Goal: Task Accomplishment & Management: Use online tool/utility

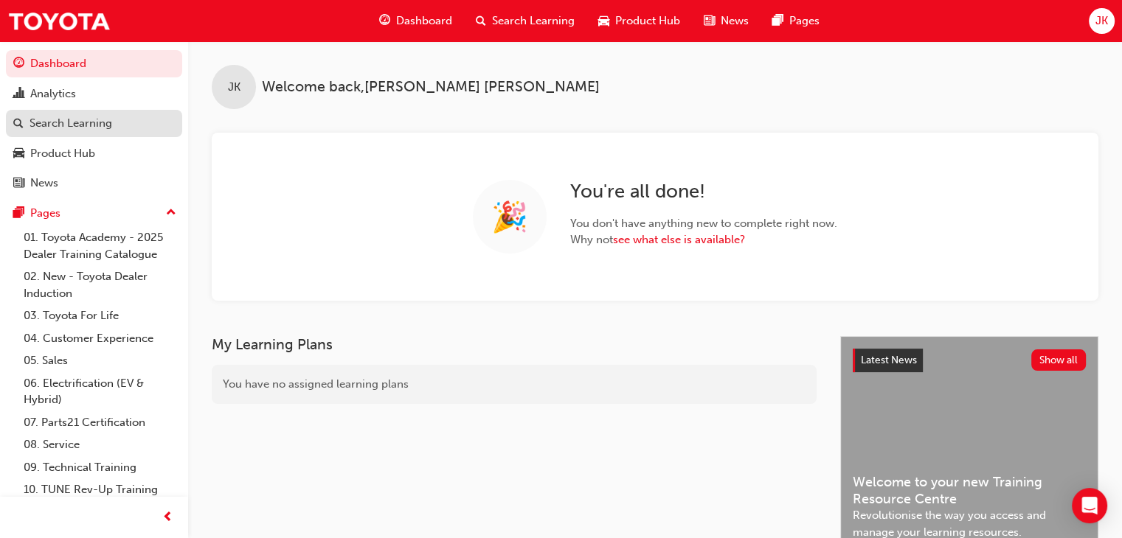
click at [99, 128] on div "Search Learning" at bounding box center [70, 123] width 83 height 17
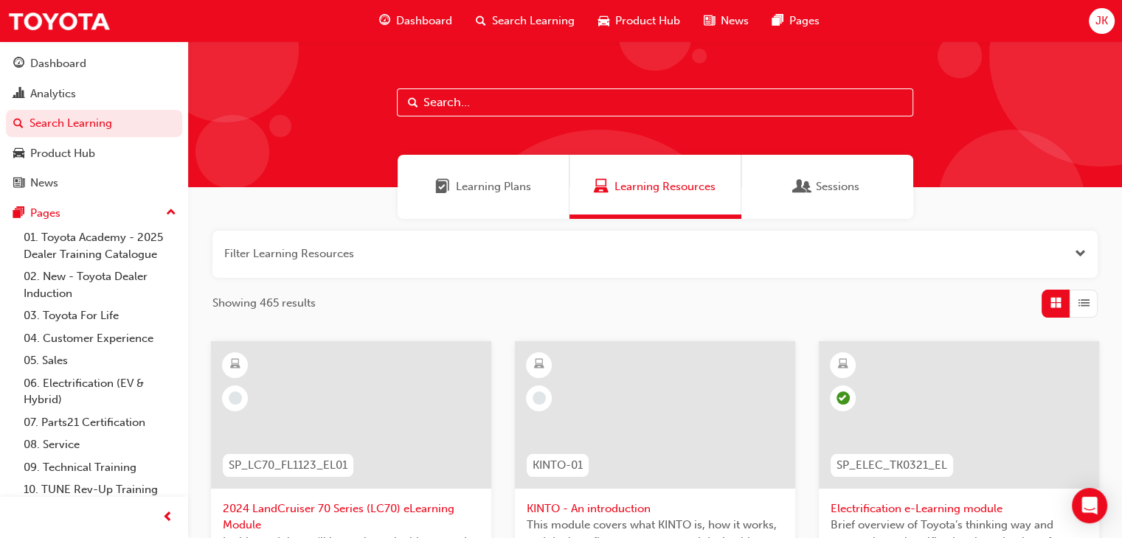
click at [431, 108] on input "text" at bounding box center [655, 102] width 516 height 28
type input "tsa21"
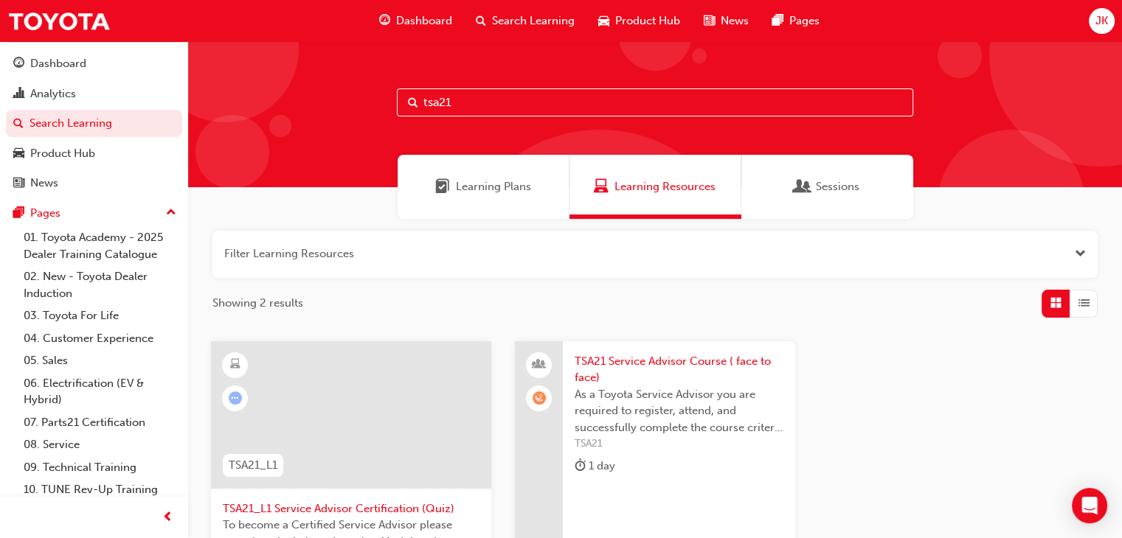
scroll to position [74, 0]
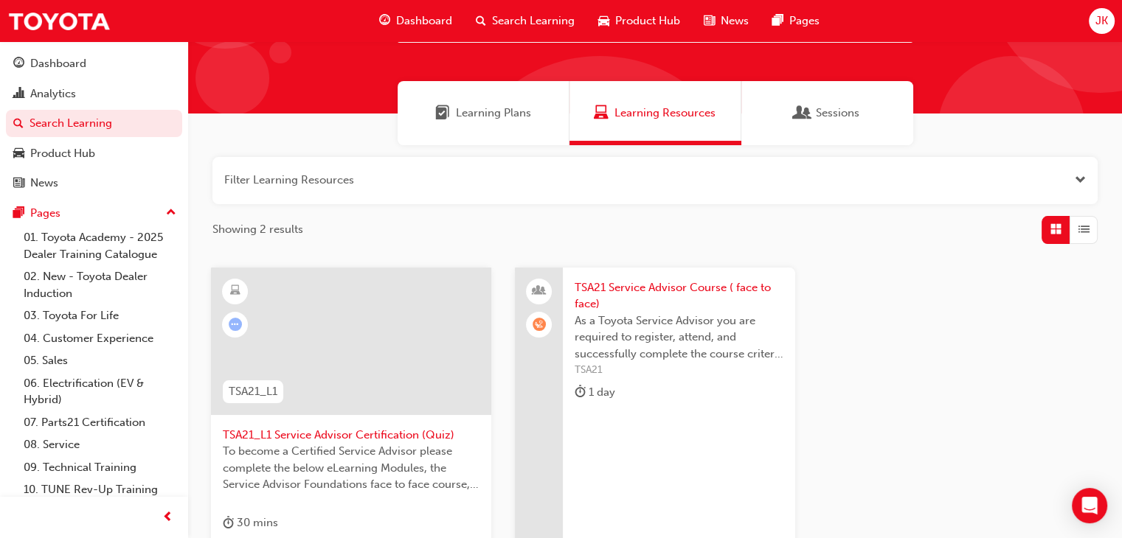
click at [639, 285] on span "TSA21 Service Advisor Course ( face to face)" at bounding box center [678, 295] width 209 height 33
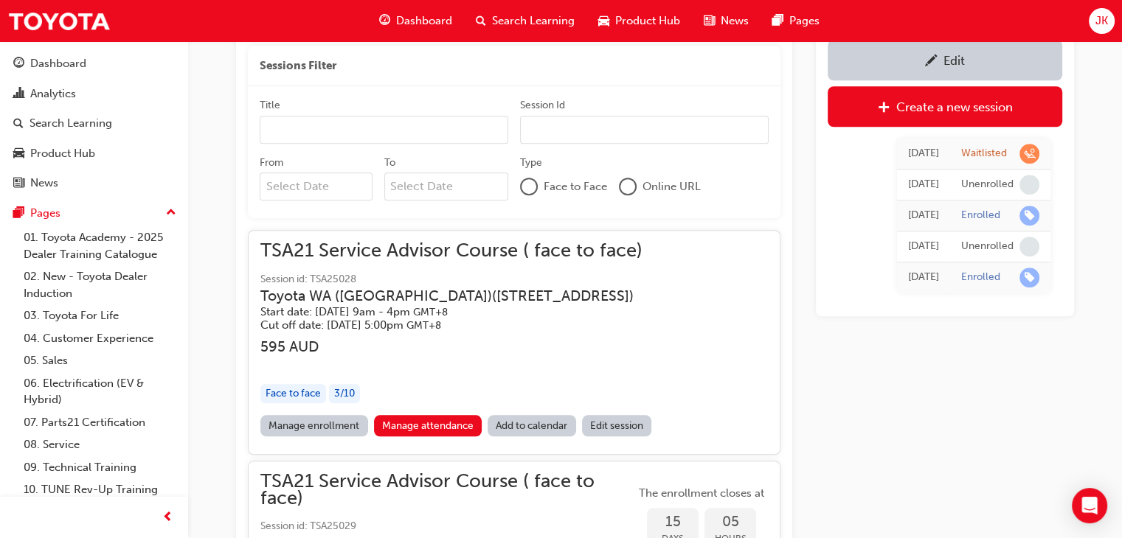
scroll to position [1366, 0]
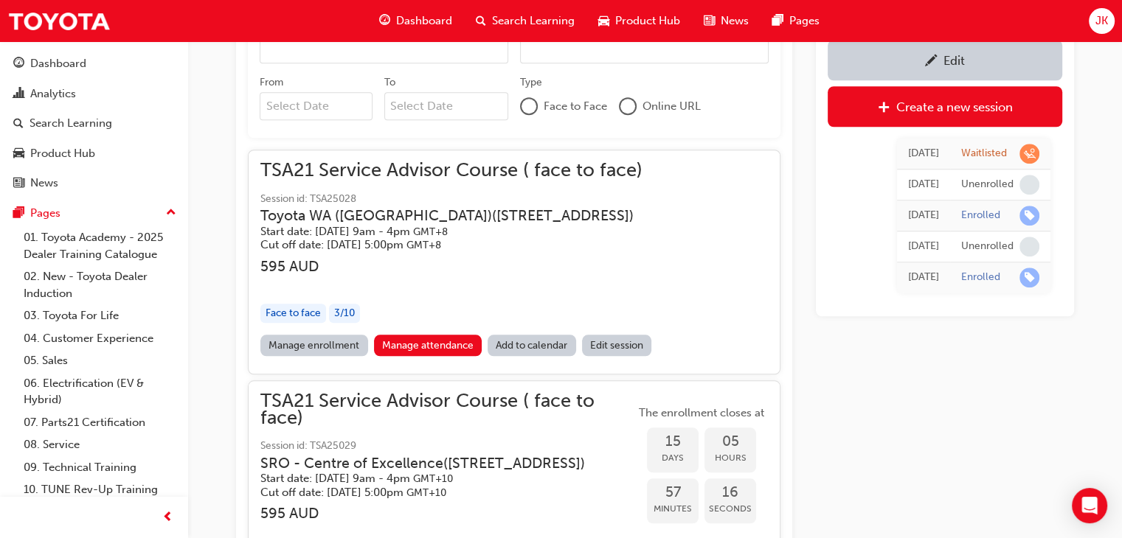
click at [299, 344] on link "Manage enrollment" at bounding box center [314, 345] width 108 height 21
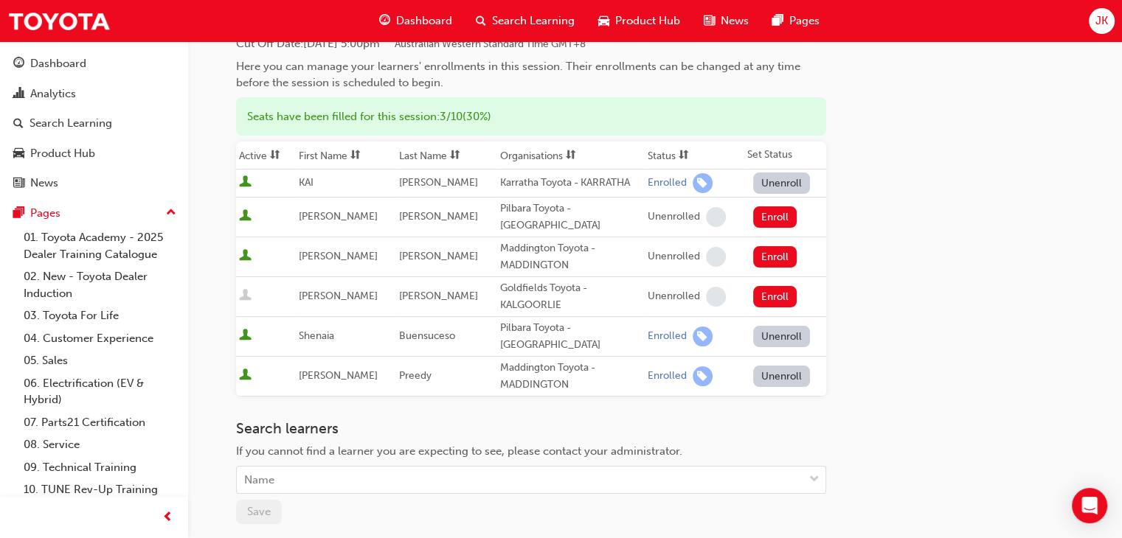
scroll to position [147, 0]
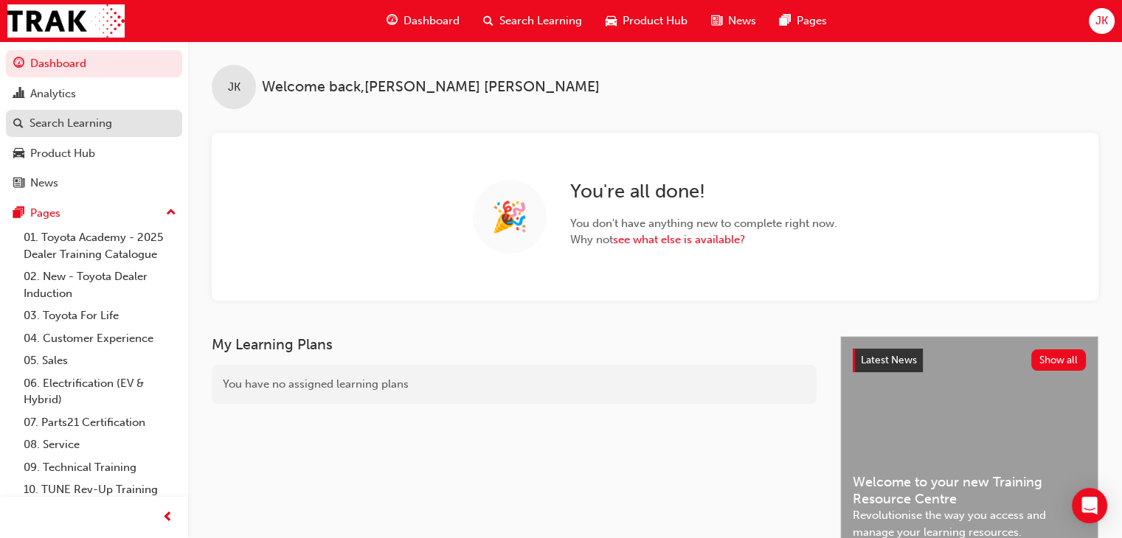
drag, startPoint x: 88, startPoint y: 126, endPoint x: 124, endPoint y: 136, distance: 36.9
click at [88, 126] on div "Search Learning" at bounding box center [70, 123] width 83 height 17
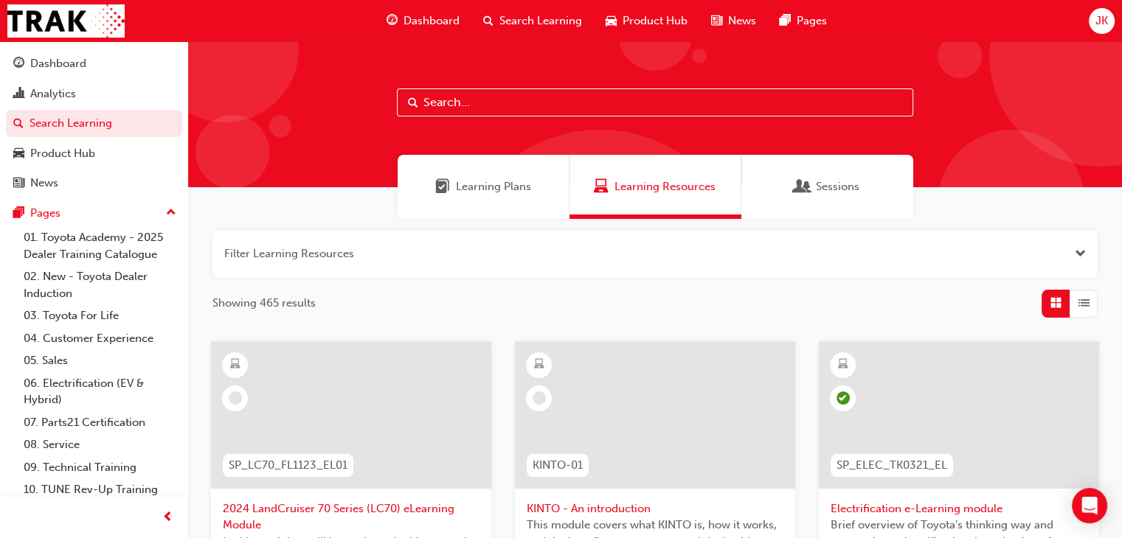
click at [440, 97] on input "text" at bounding box center [655, 102] width 516 height 28
type input "tsa21"
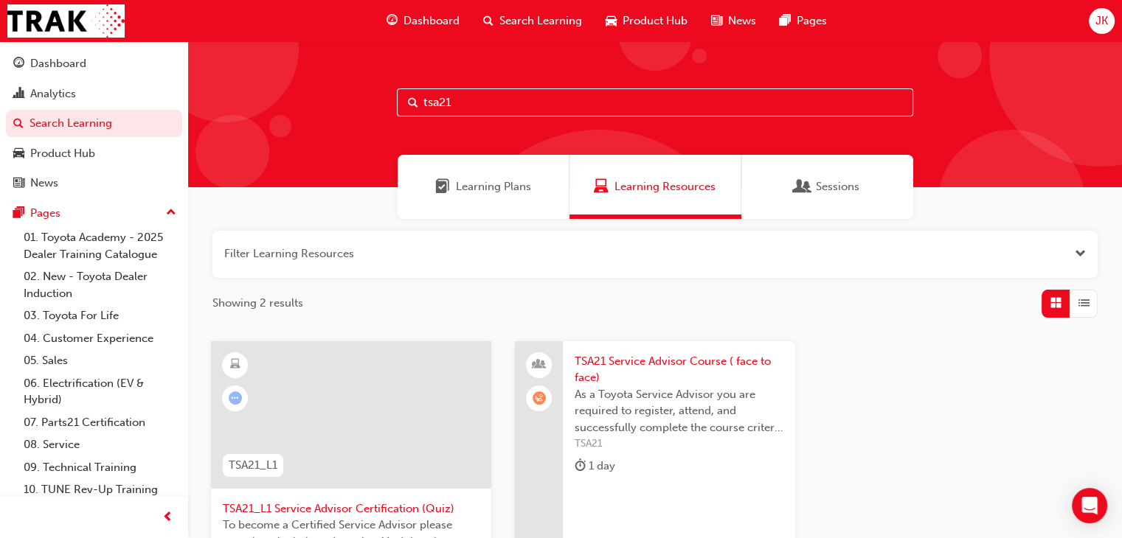
click at [639, 364] on span "TSA21 Service Advisor Course ( face to face)" at bounding box center [678, 369] width 209 height 33
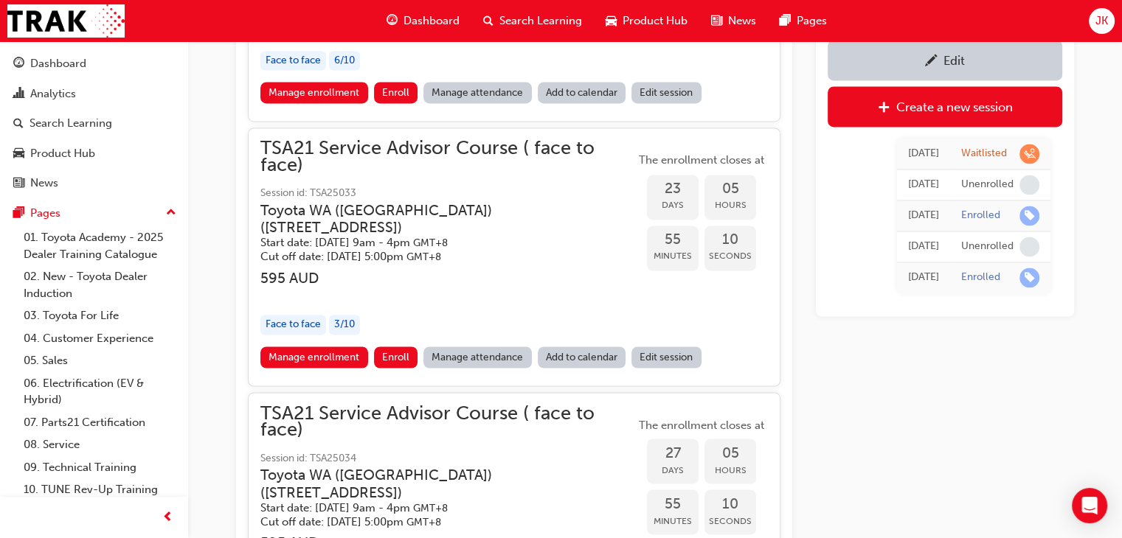
scroll to position [2398, 0]
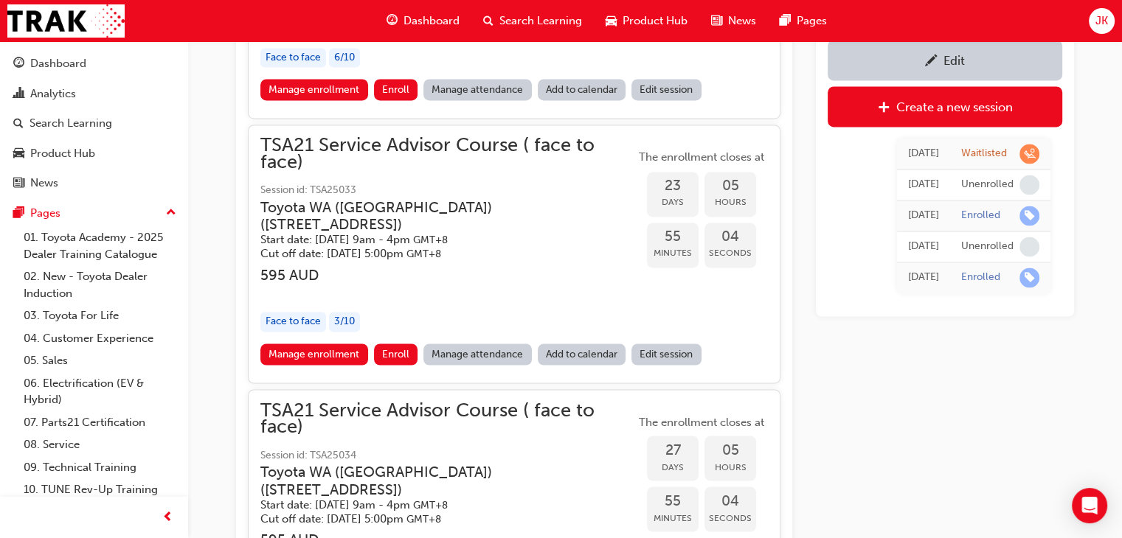
click at [659, 364] on link "Edit session" at bounding box center [666, 354] width 70 height 21
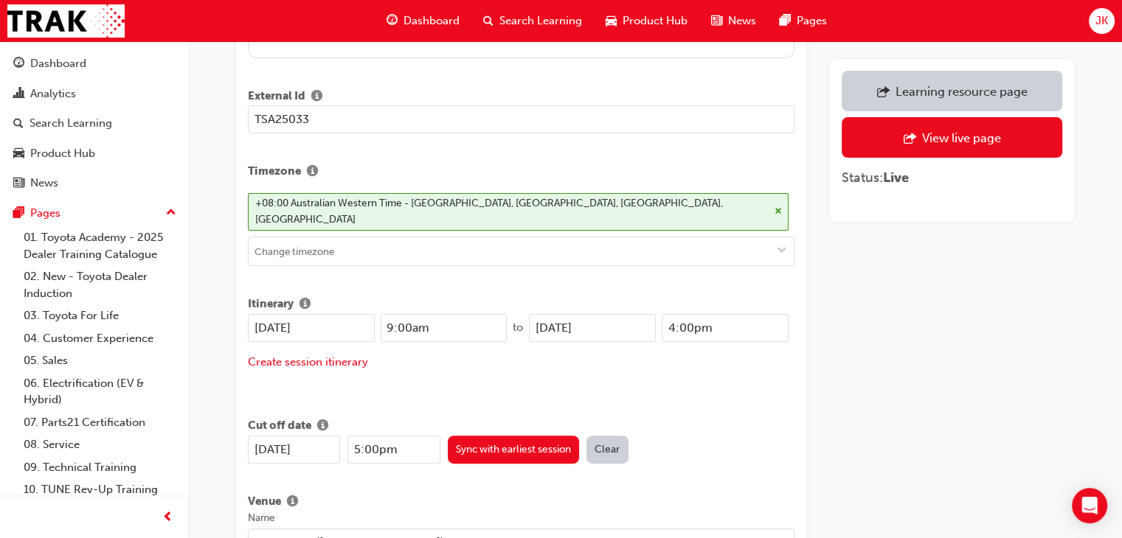
scroll to position [516, 0]
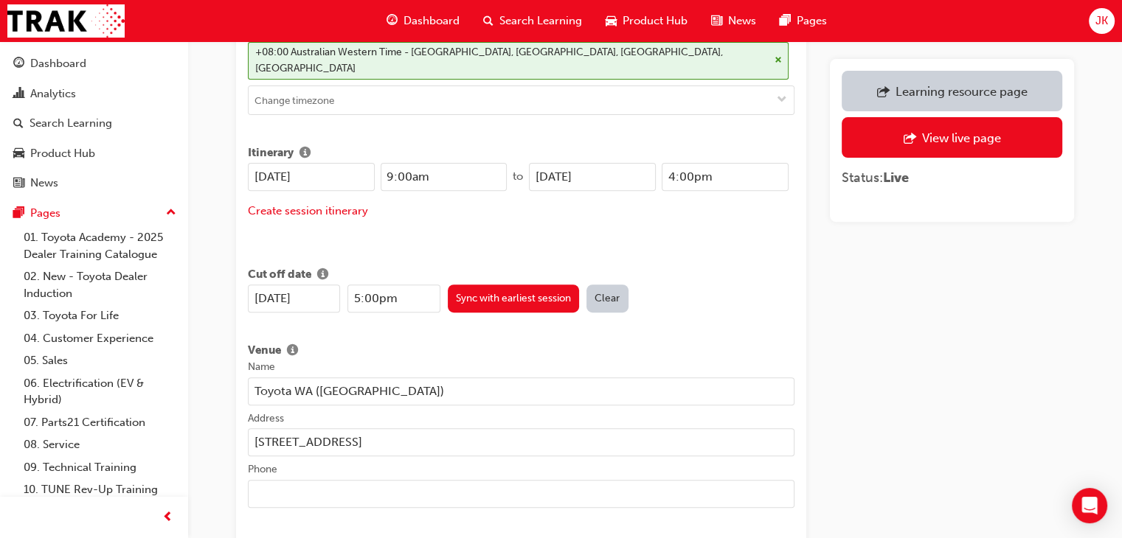
click at [386, 163] on input "9:00am" at bounding box center [444, 177] width 127 height 28
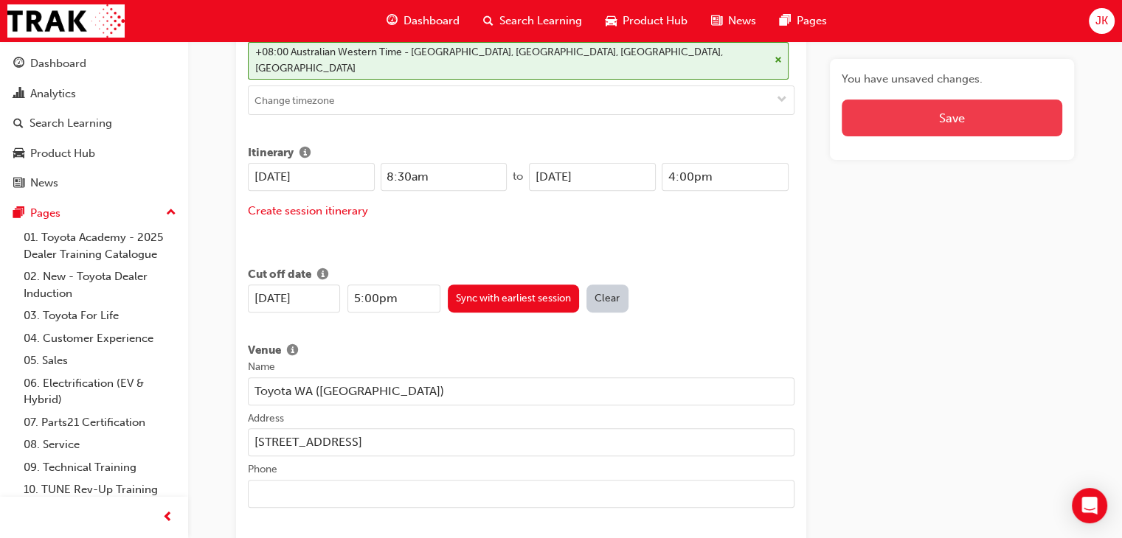
type input "8:30am"
click at [923, 119] on button "Save" at bounding box center [951, 118] width 220 height 37
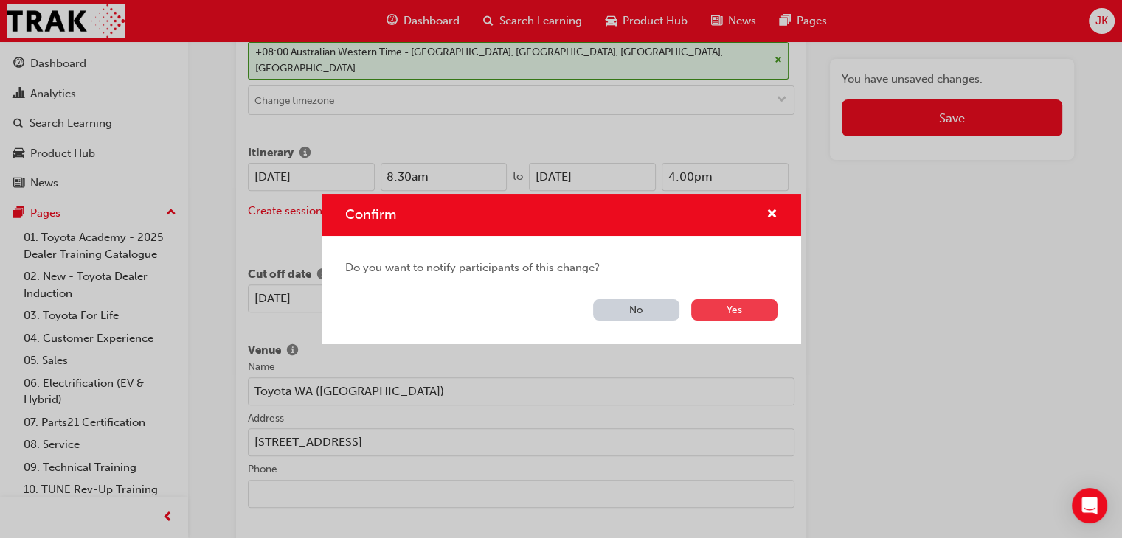
click at [734, 308] on button "Yes" at bounding box center [734, 309] width 86 height 21
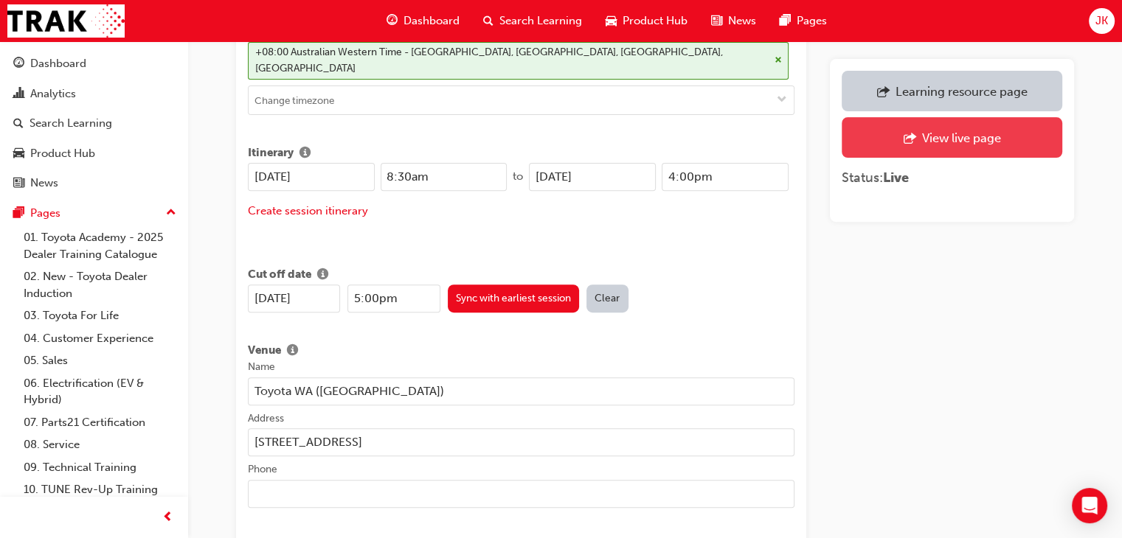
click at [944, 136] on div "View live page" at bounding box center [960, 138] width 79 height 15
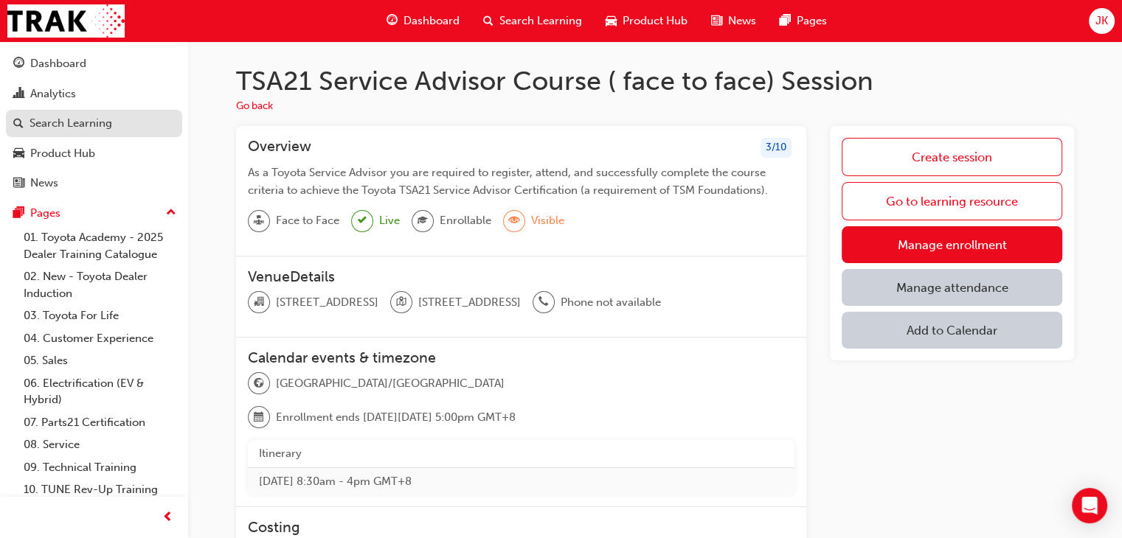
click at [73, 126] on div "Search Learning" at bounding box center [70, 123] width 83 height 17
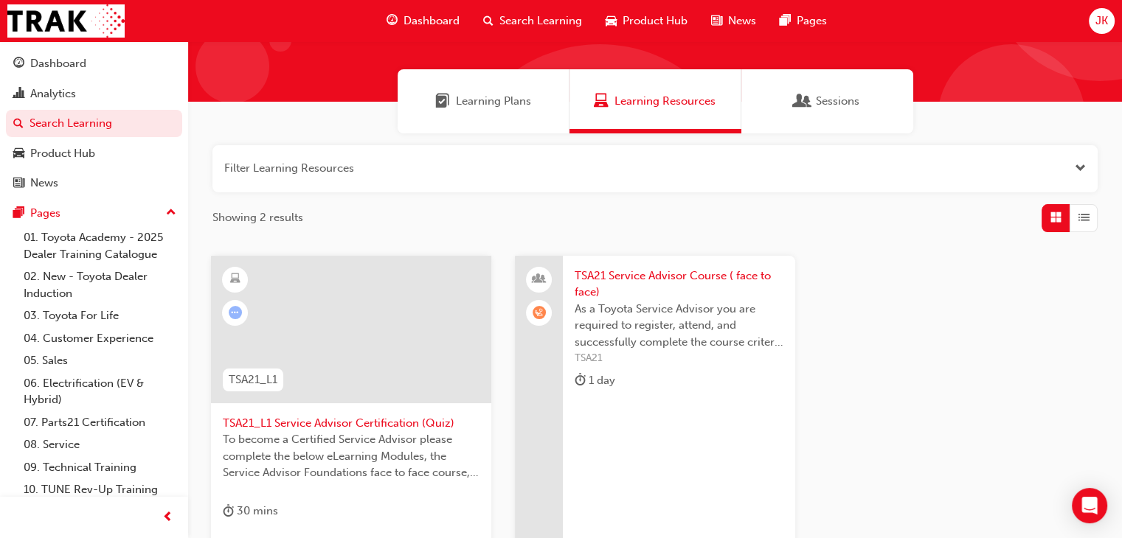
scroll to position [147, 0]
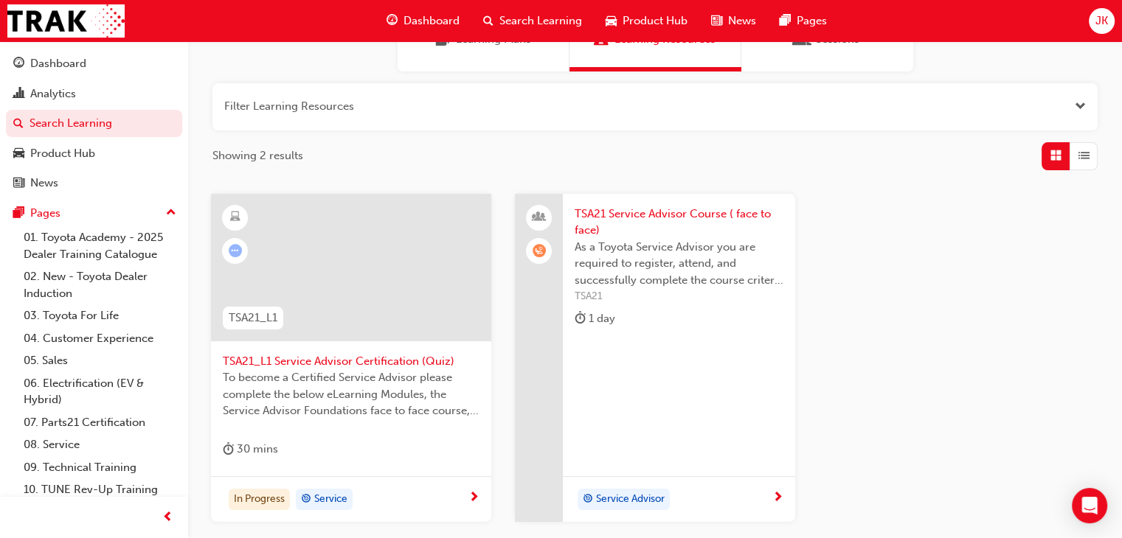
click at [628, 214] on span "TSA21 Service Advisor Course ( face to face)" at bounding box center [678, 222] width 209 height 33
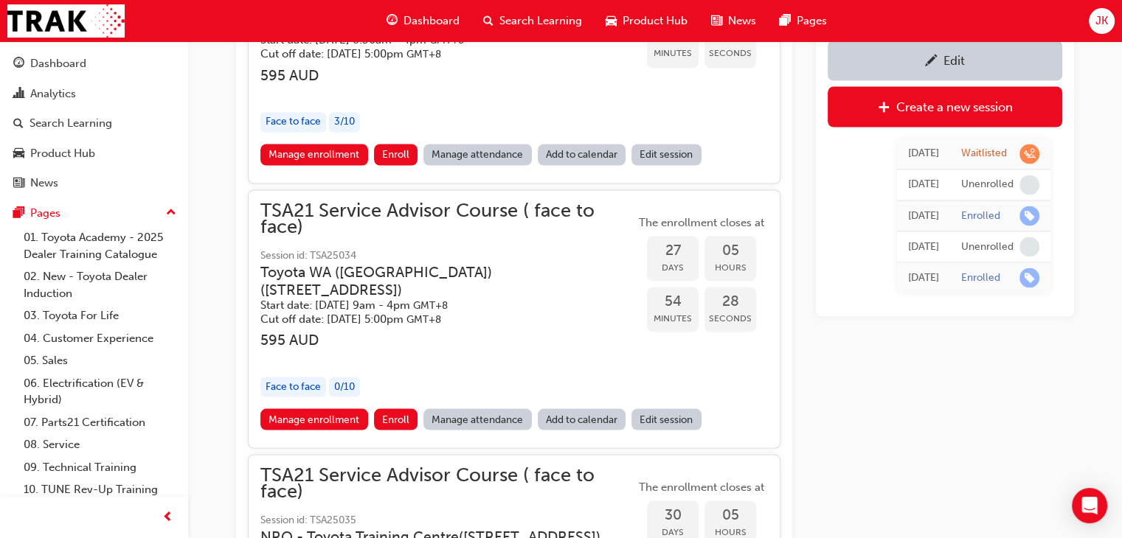
scroll to position [2619, 0]
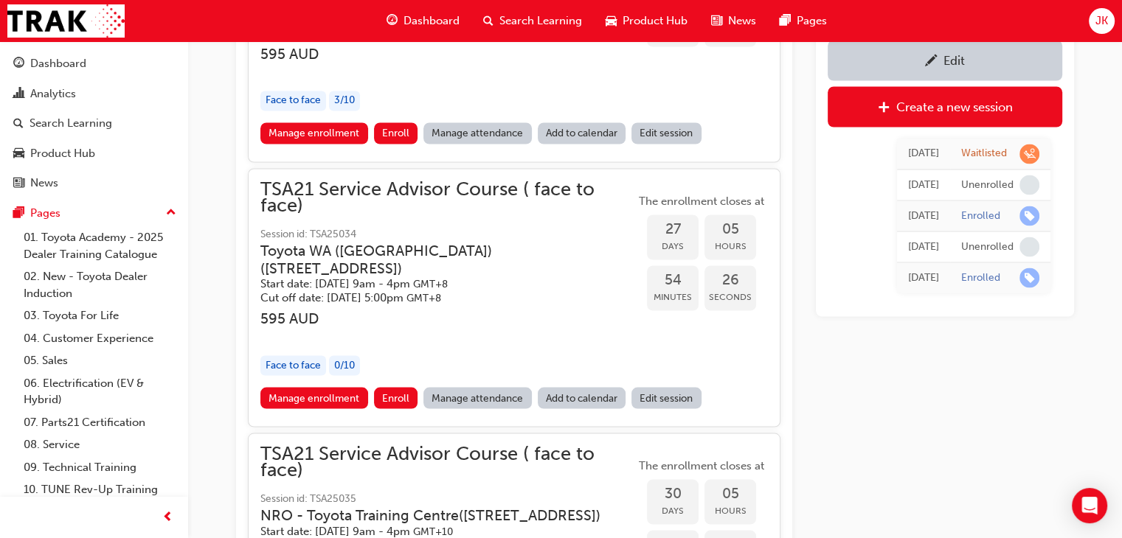
click at [658, 404] on link "Edit session" at bounding box center [666, 397] width 70 height 21
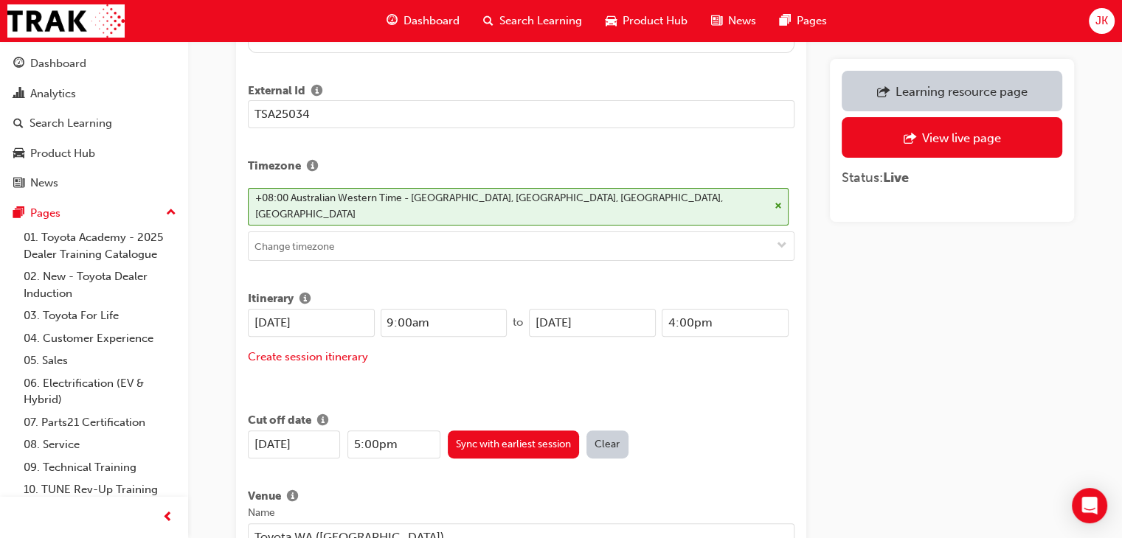
scroll to position [442, 0]
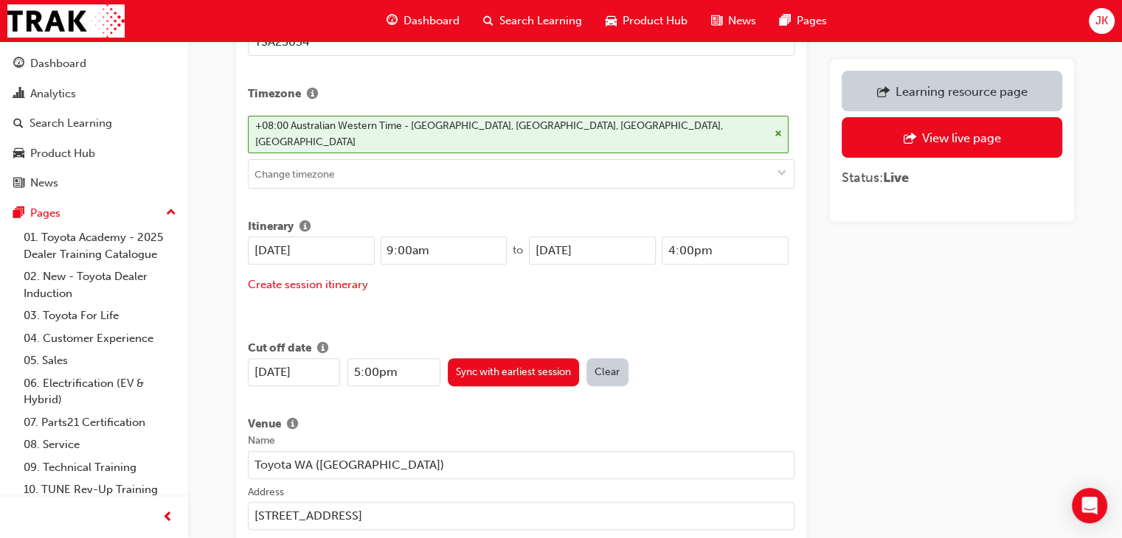
click at [386, 237] on input "9:00am" at bounding box center [444, 251] width 127 height 28
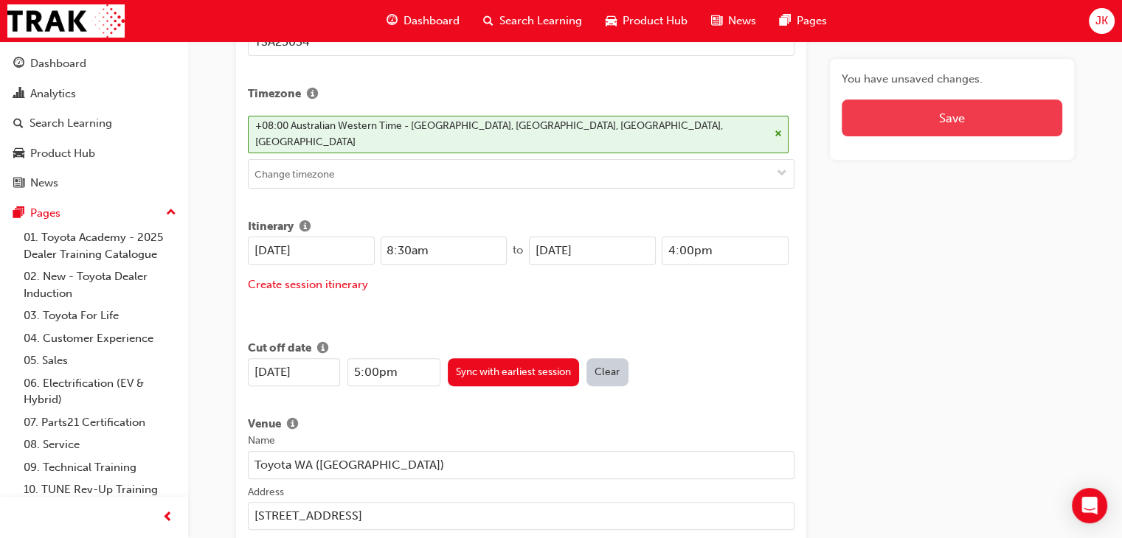
type input "8:30am"
click at [958, 118] on button "Save" at bounding box center [951, 118] width 220 height 37
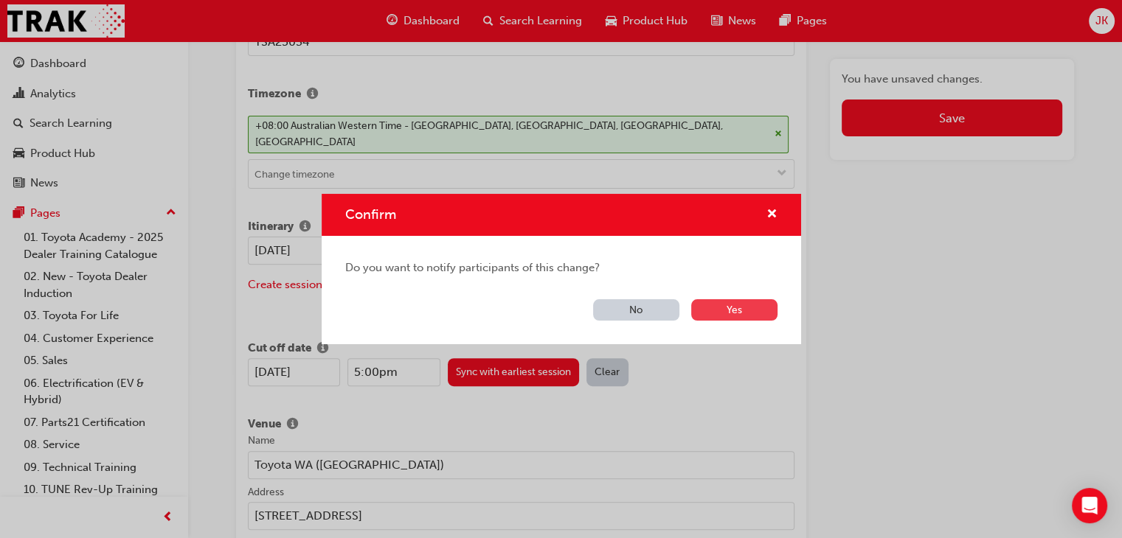
click at [743, 317] on button "Yes" at bounding box center [734, 309] width 86 height 21
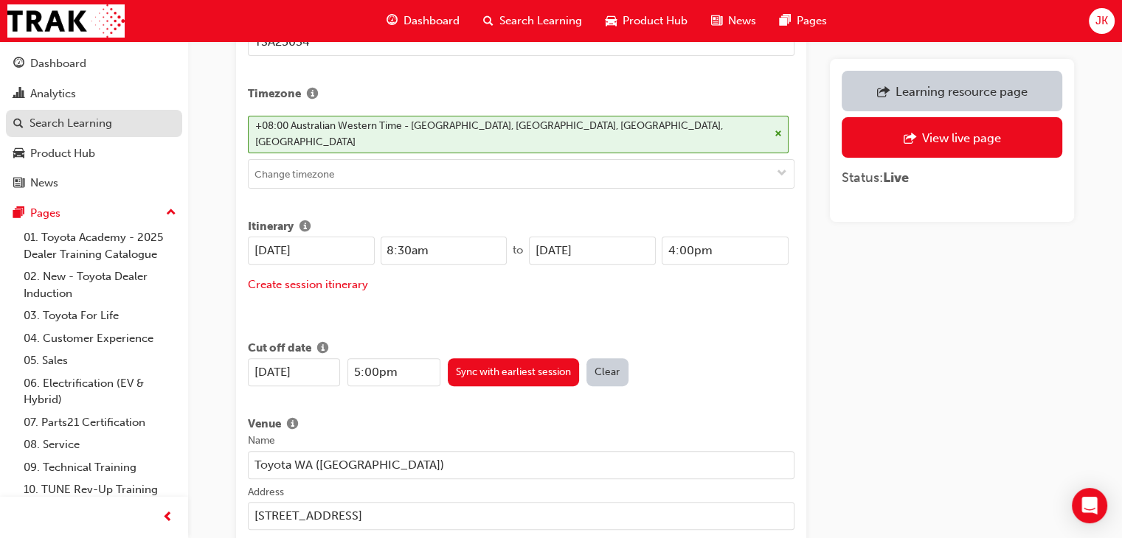
click at [81, 122] on div "Search Learning" at bounding box center [70, 123] width 83 height 17
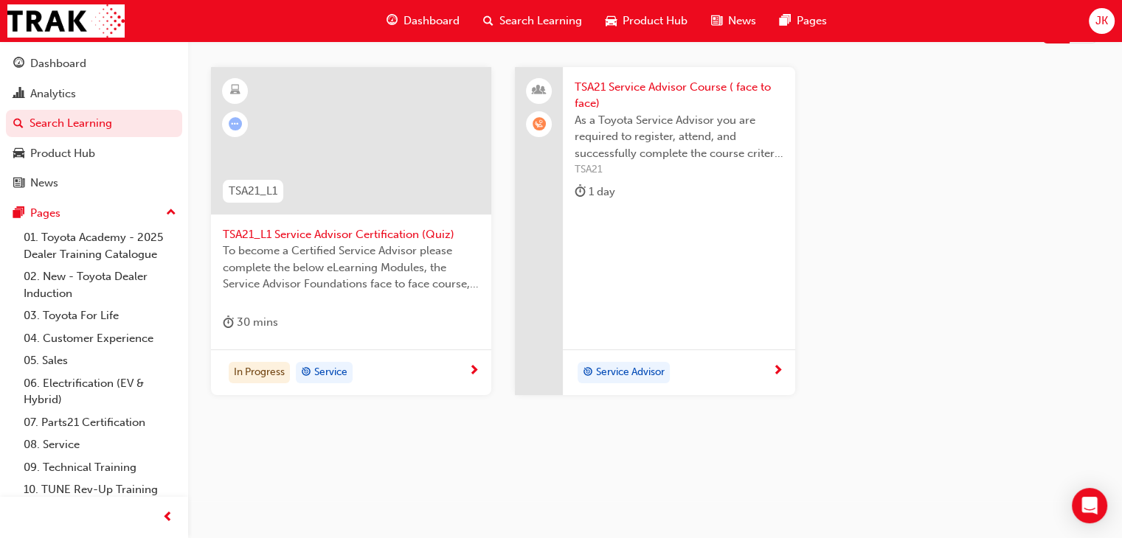
scroll to position [274, 0]
click at [644, 88] on span "TSA21 Service Advisor Course ( face to face)" at bounding box center [678, 95] width 209 height 33
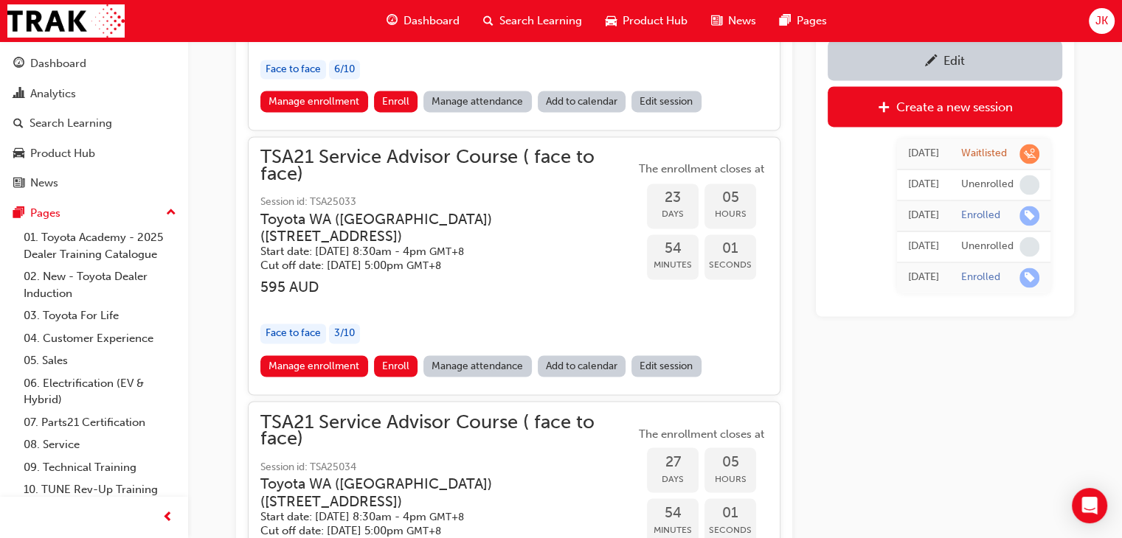
scroll to position [2472, 0]
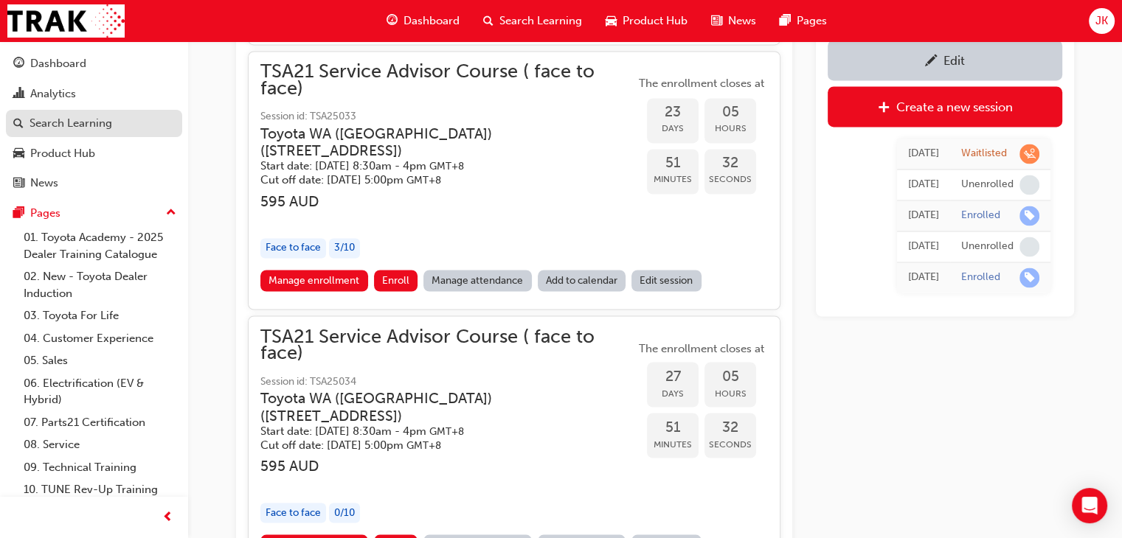
drag, startPoint x: 72, startPoint y: 124, endPoint x: 156, endPoint y: 137, distance: 85.8
click at [72, 124] on div "Search Learning" at bounding box center [70, 123] width 83 height 17
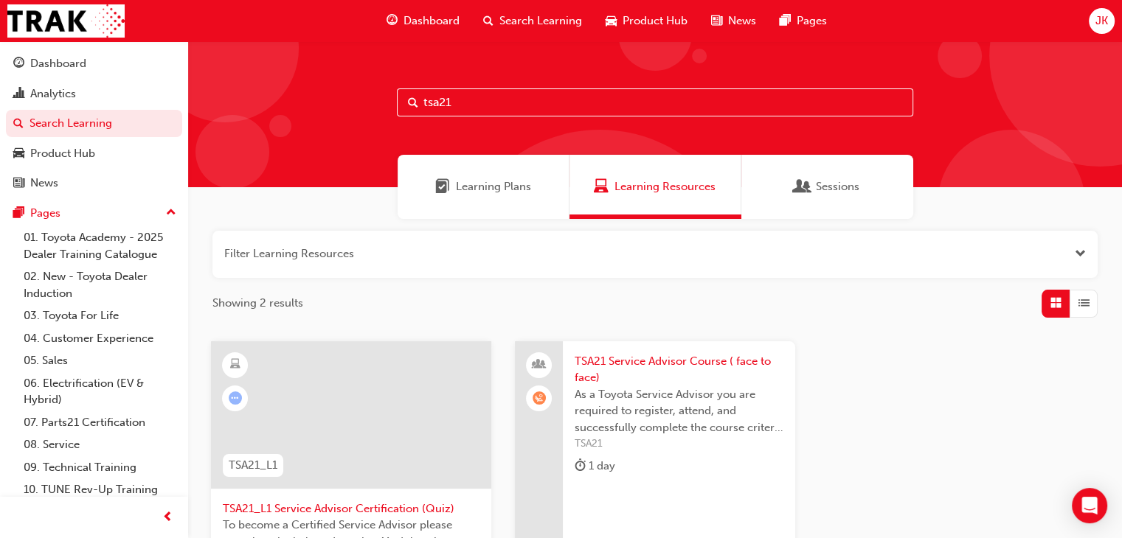
click at [435, 104] on input "tsa21" at bounding box center [655, 102] width 516 height 28
click at [428, 105] on input "tsa21" at bounding box center [655, 102] width 516 height 28
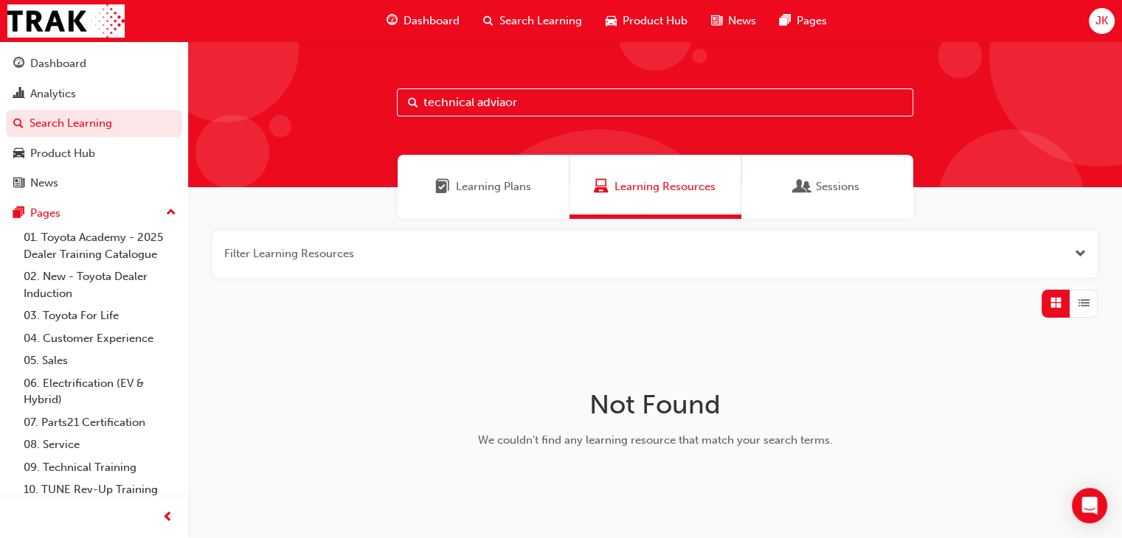
click at [498, 104] on input "technical adviaor" at bounding box center [655, 102] width 516 height 28
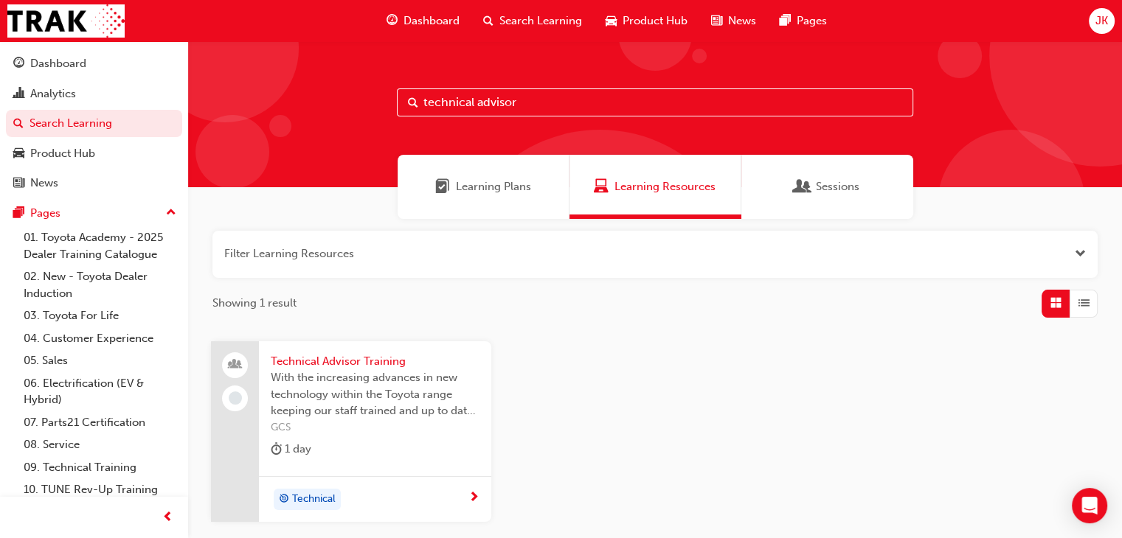
type input "technical advisor"
click at [318, 364] on span "Technical Advisor Training" at bounding box center [375, 361] width 209 height 17
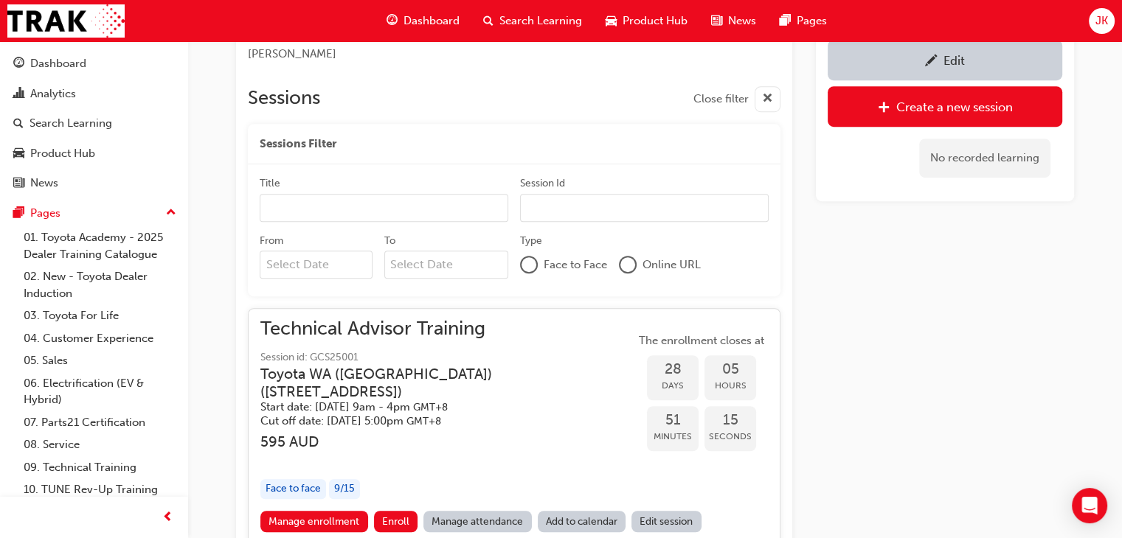
scroll to position [1038, 0]
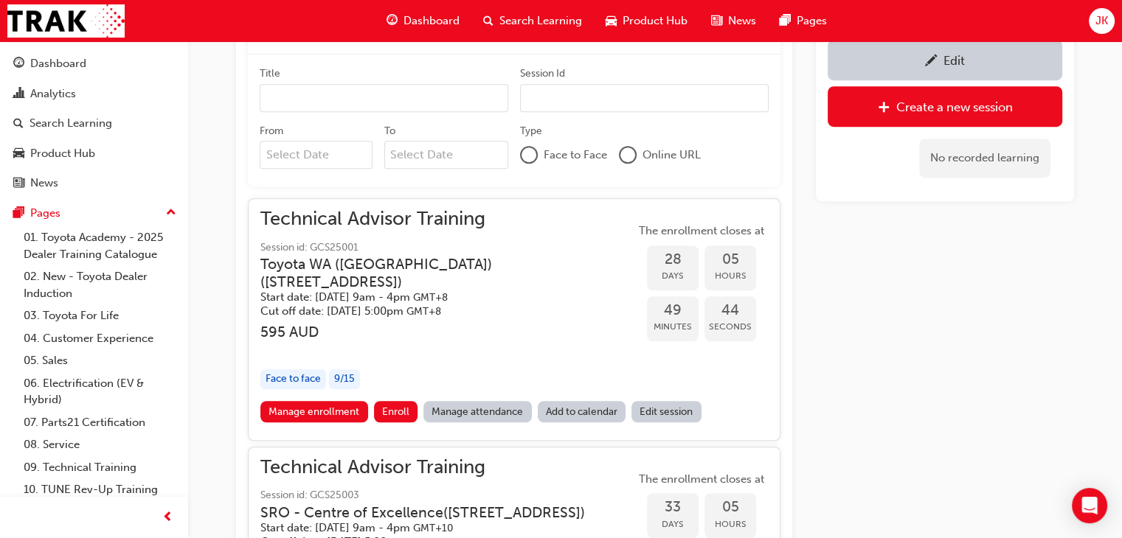
click at [662, 413] on link "Edit session" at bounding box center [666, 411] width 70 height 21
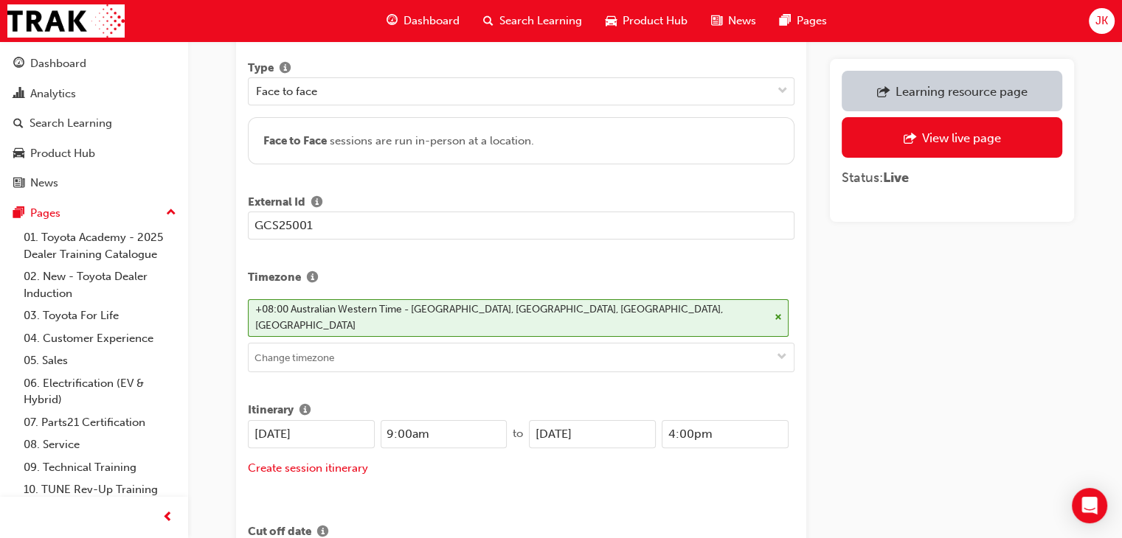
scroll to position [369, 0]
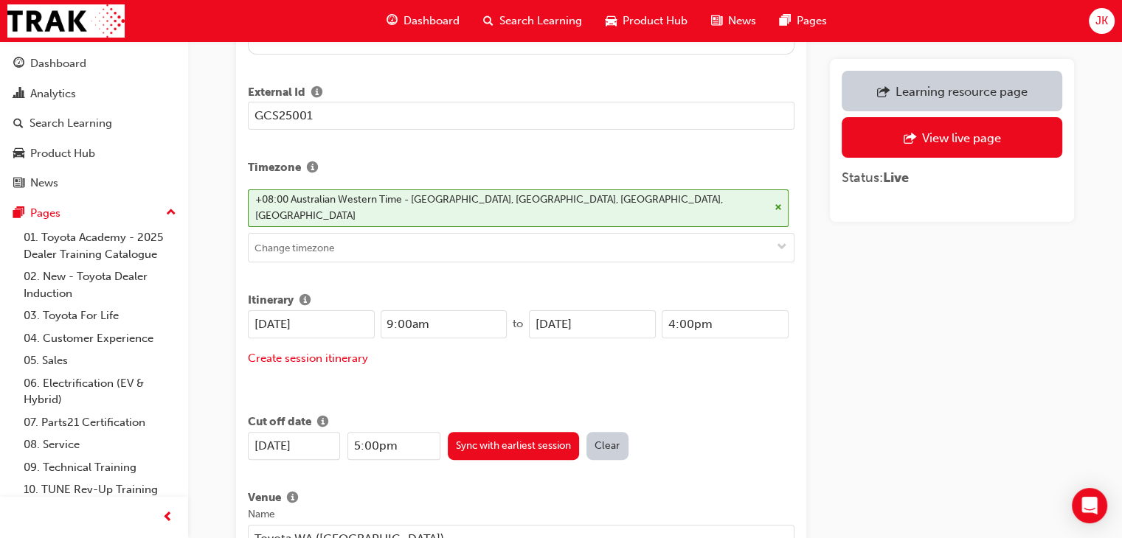
click at [386, 310] on input "9:00am" at bounding box center [444, 324] width 127 height 28
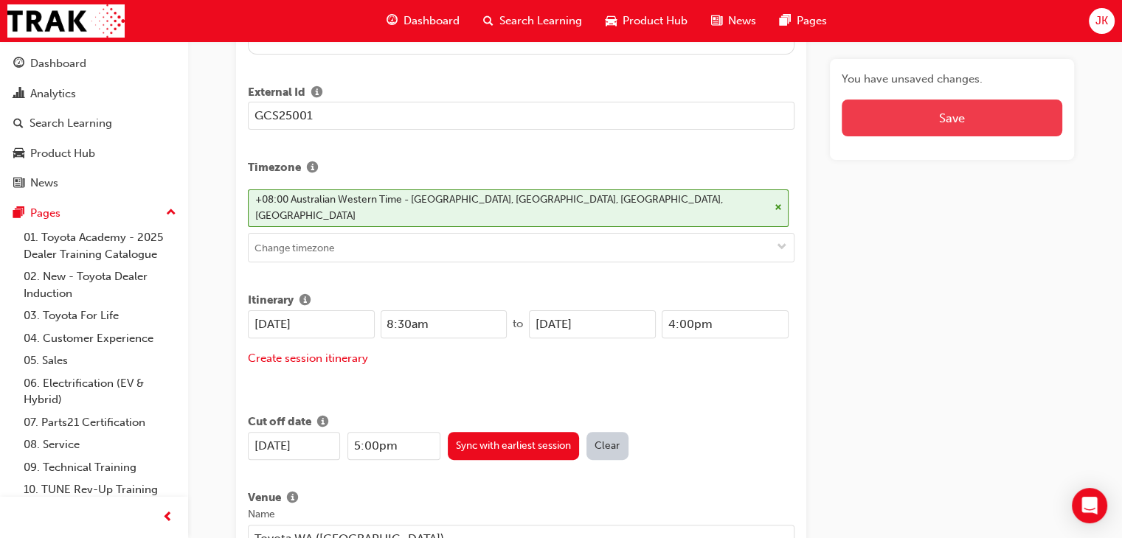
type input "8:30am"
click at [928, 119] on button "Save" at bounding box center [951, 118] width 220 height 37
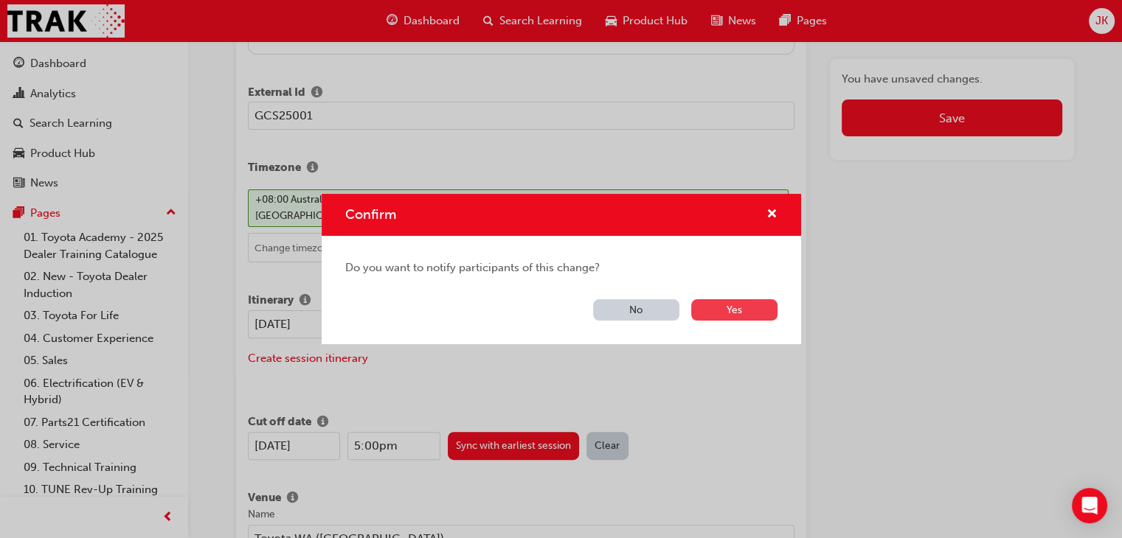
click at [739, 305] on button "Yes" at bounding box center [734, 309] width 86 height 21
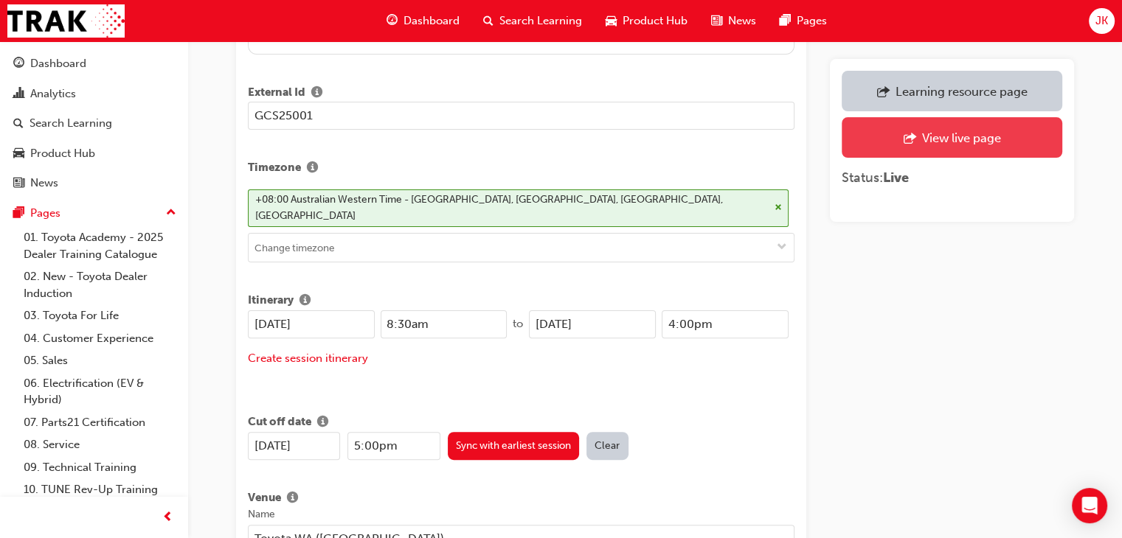
click at [950, 133] on div "View live page" at bounding box center [960, 138] width 79 height 15
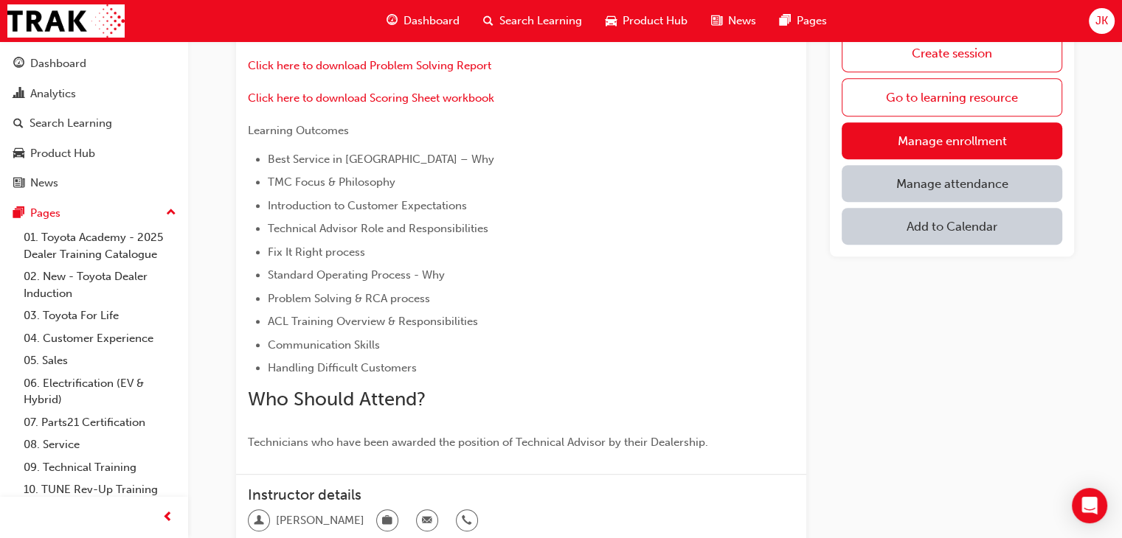
scroll to position [869, 0]
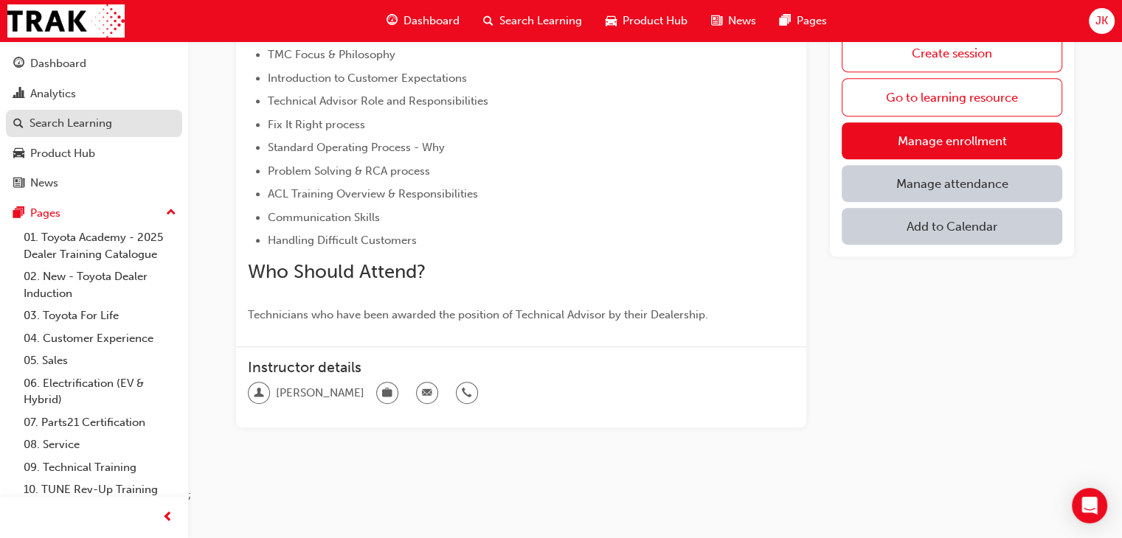
click at [75, 129] on div "Search Learning" at bounding box center [70, 123] width 83 height 17
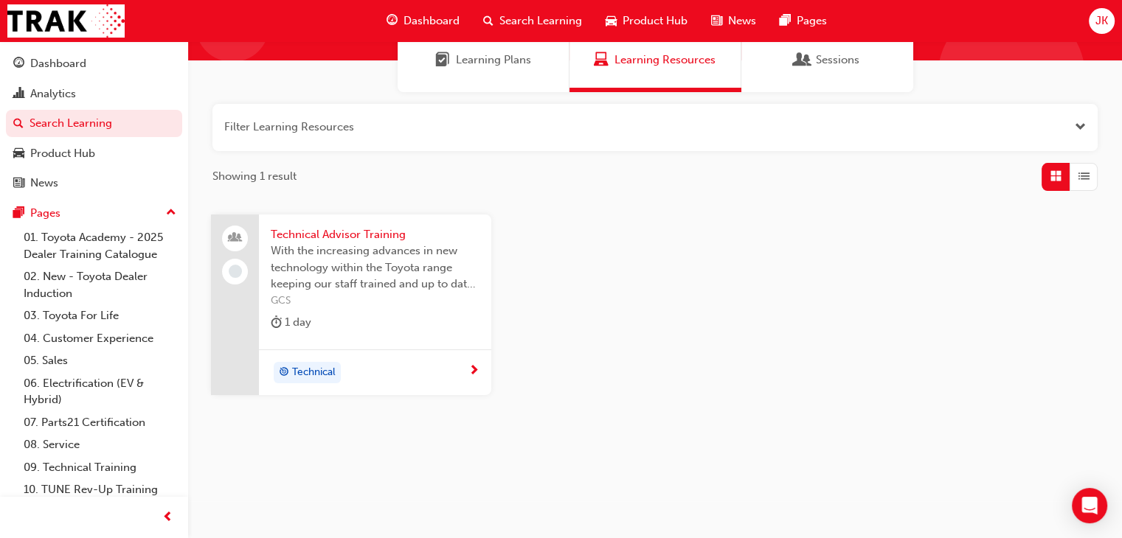
scroll to position [127, 0]
click at [323, 237] on span "Technical Advisor Training" at bounding box center [375, 234] width 209 height 17
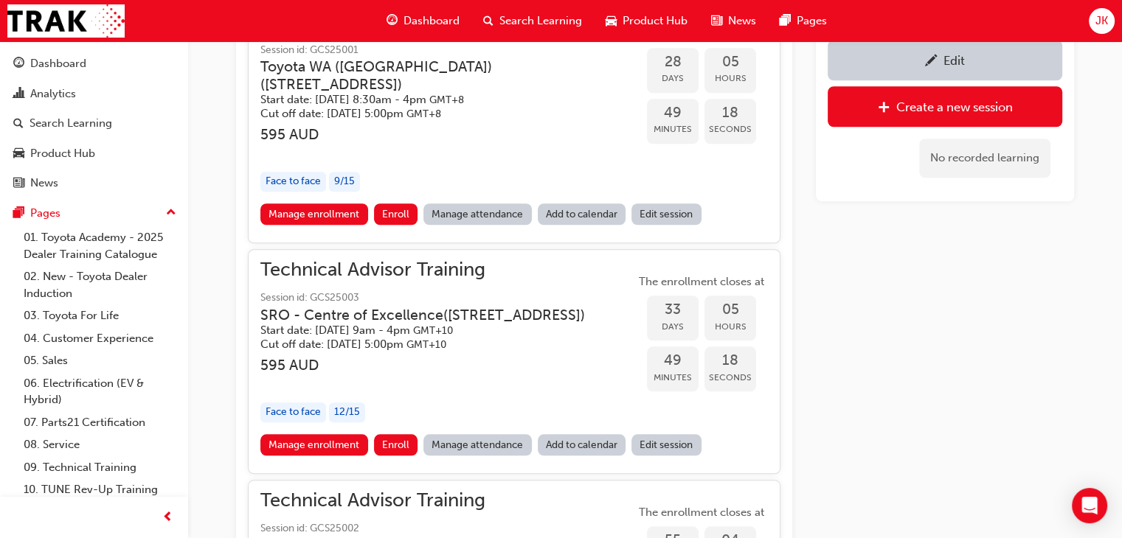
scroll to position [1162, 0]
